Goal: Task Accomplishment & Management: Manage account settings

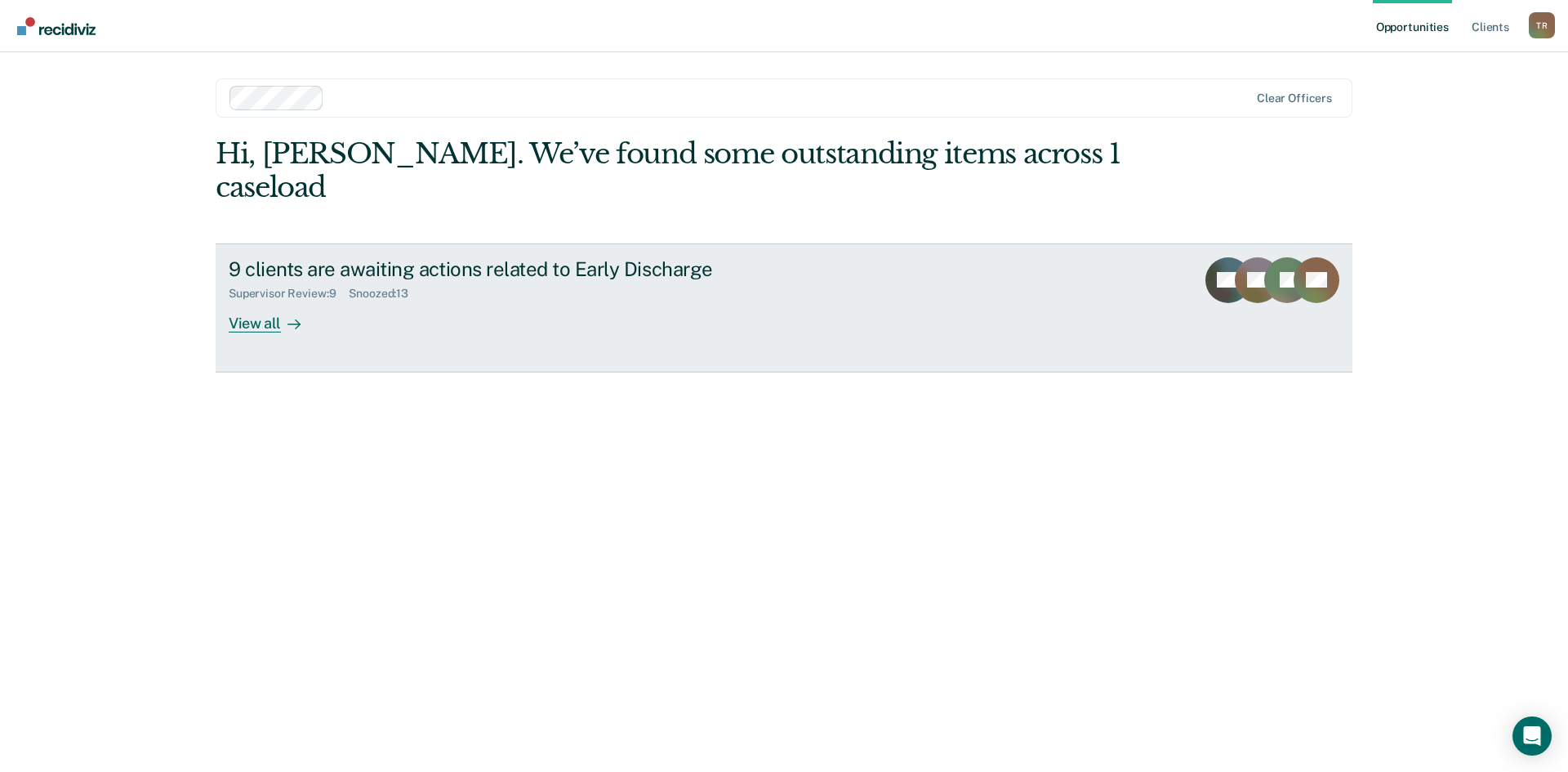
click at [296, 287] on div "Supervisor Review : 9" at bounding box center [289, 293] width 120 height 14
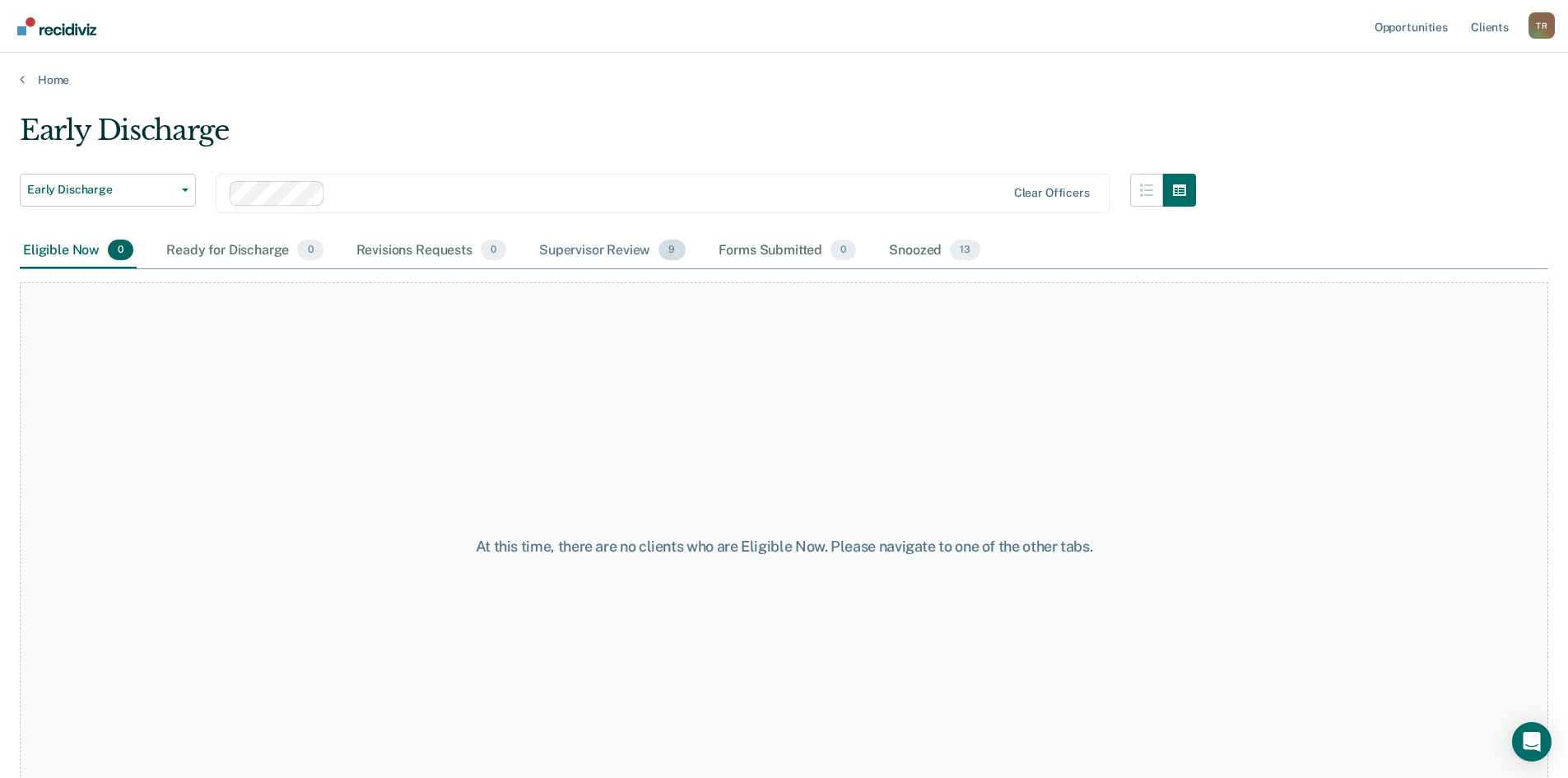
click at [596, 260] on div "Supervisor Review 9" at bounding box center [612, 251] width 153 height 37
